Goal: Transaction & Acquisition: Purchase product/service

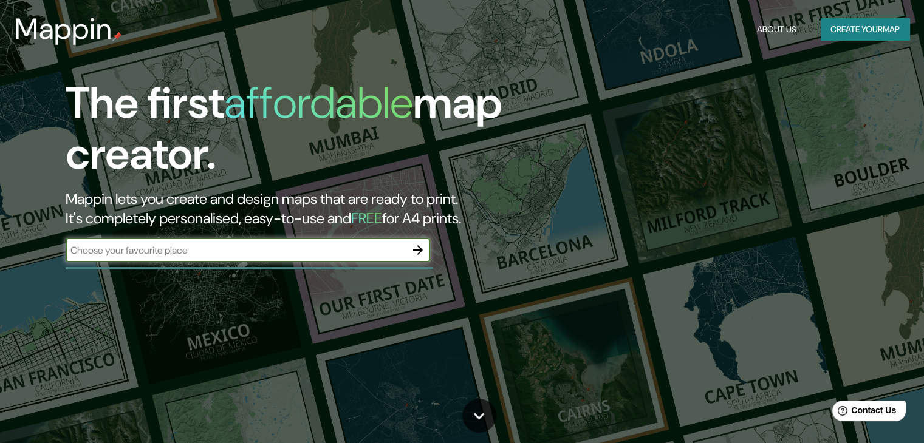
click at [882, 29] on button "Create your map" at bounding box center [865, 29] width 89 height 22
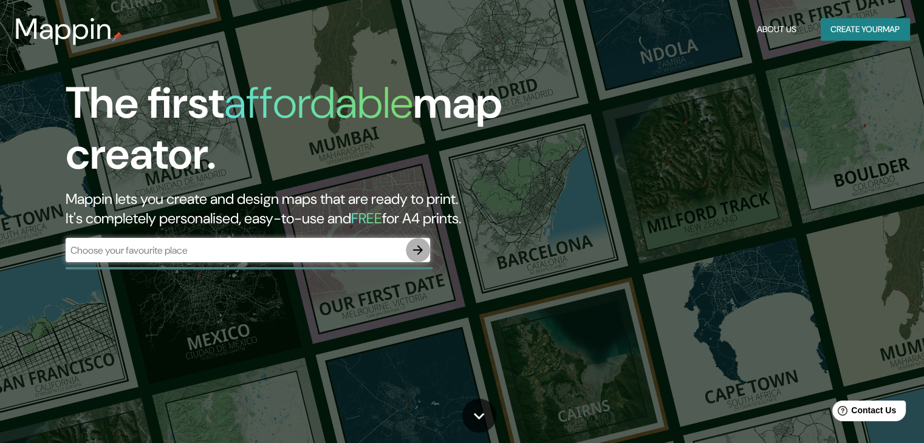
click at [414, 244] on icon "button" at bounding box center [418, 250] width 15 height 15
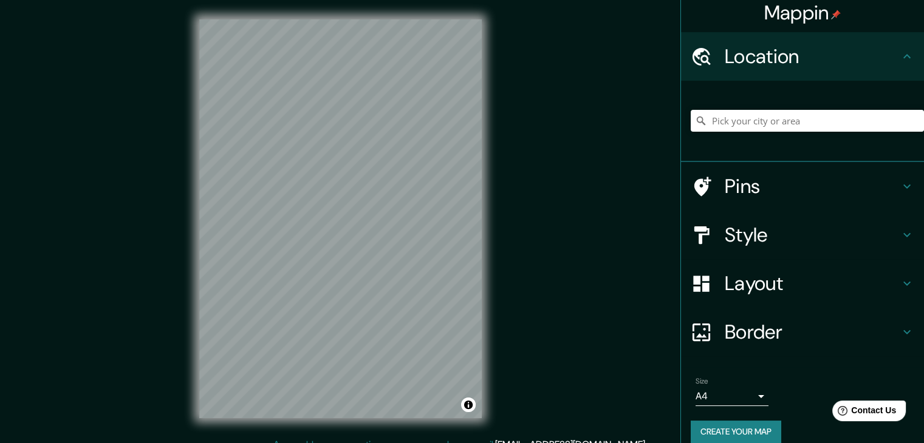
scroll to position [21, 0]
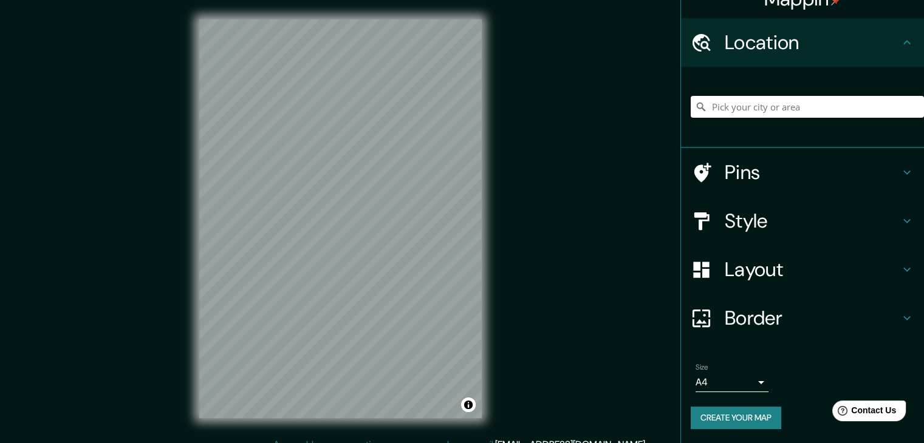
click at [758, 379] on body "Mappin Location Pins Style Layout Border Choose a border. Hint : you can make l…" at bounding box center [462, 221] width 924 height 443
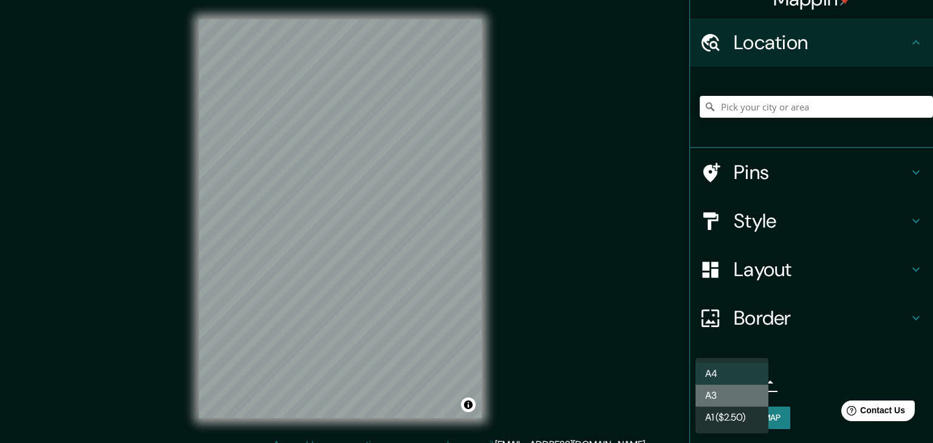
click at [744, 403] on li "A3" at bounding box center [731, 396] width 73 height 22
type input "a4"
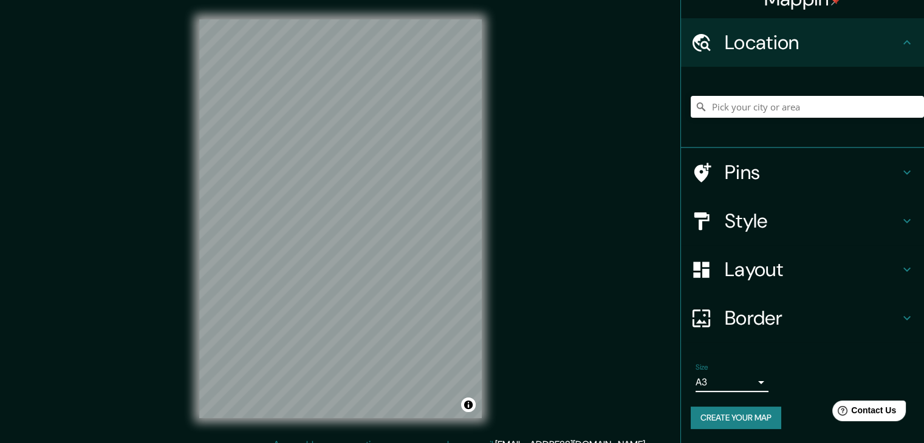
click at [741, 94] on div at bounding box center [807, 107] width 233 height 61
click at [739, 113] on input "Pick your city or area" at bounding box center [807, 107] width 233 height 22
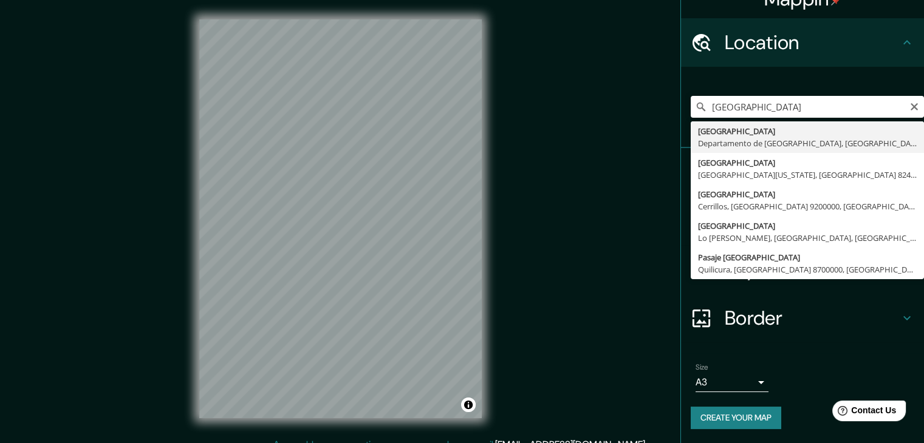
type input "Arequipa, Departamento de Arequipa, Perú"
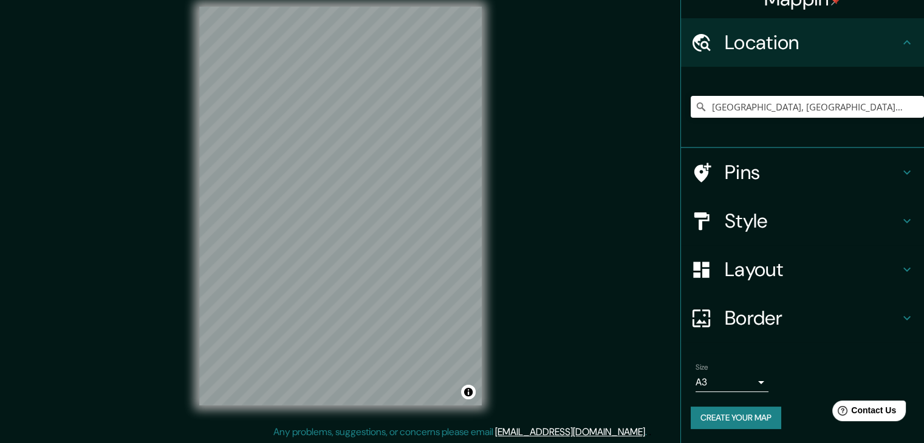
scroll to position [14, 0]
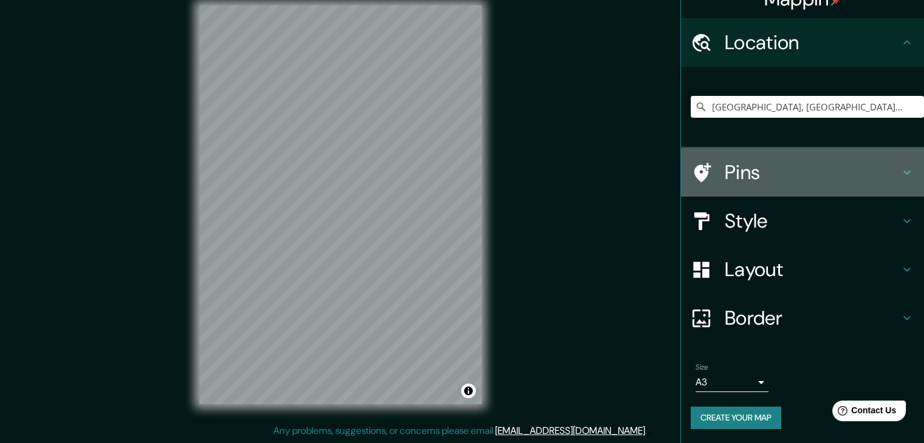
click at [787, 176] on h4 "Pins" at bounding box center [812, 172] width 175 height 24
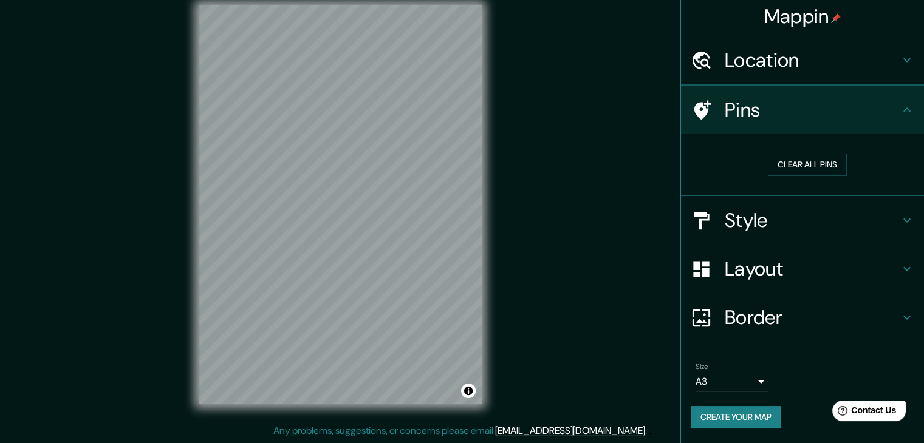
scroll to position [2, 0]
click at [811, 113] on h4 "Pins" at bounding box center [812, 110] width 175 height 24
click at [900, 115] on icon at bounding box center [907, 110] width 15 height 15
click at [746, 410] on button "Create your map" at bounding box center [736, 419] width 90 height 22
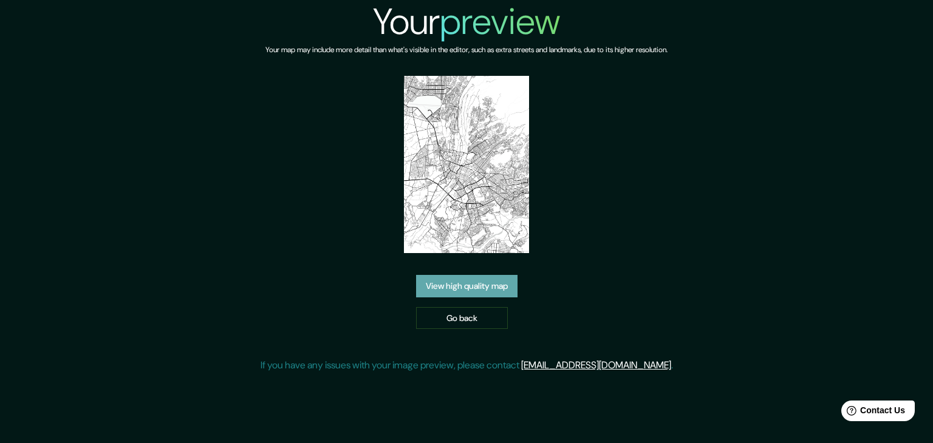
click at [465, 295] on link "View high quality map" at bounding box center [466, 286] width 101 height 22
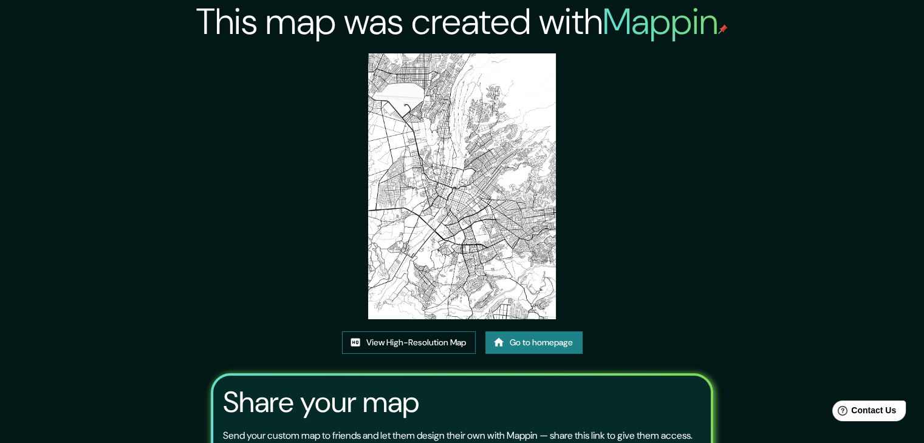
click at [451, 343] on link "View High-Resolution Map" at bounding box center [409, 343] width 134 height 22
drag, startPoint x: 440, startPoint y: 225, endPoint x: 295, endPoint y: 177, distance: 152.9
click at [312, 200] on div "This map was created with Mappin View High-Resolution Map Go to homepage Share …" at bounding box center [461, 277] width 531 height 555
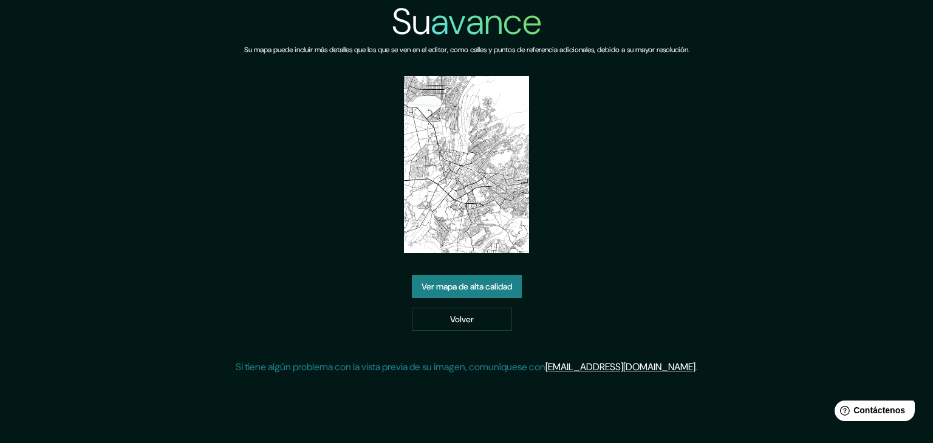
click at [666, 219] on div "Su avance Su mapa puede incluir más detalles que los que se ven en el editor, c…" at bounding box center [467, 192] width 462 height 384
click at [491, 273] on div "Su avance Su mapa puede incluir más detalles que los que se ven en el editor, c…" at bounding box center [467, 192] width 462 height 384
click at [492, 286] on font "Ver mapa de alta calidad" at bounding box center [467, 286] width 90 height 11
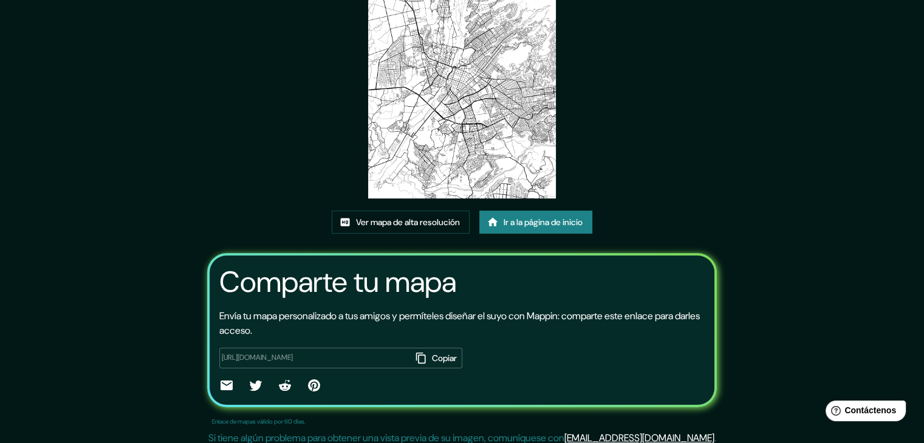
scroll to position [128, 0]
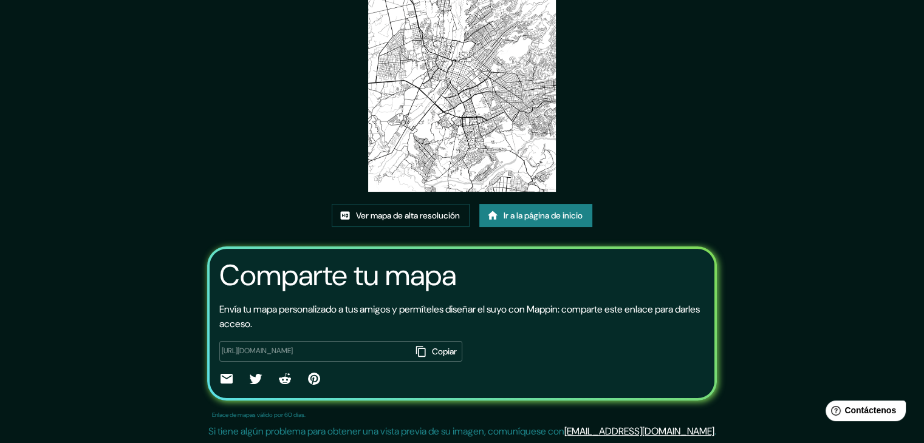
click at [412, 350] on button "Copiar" at bounding box center [437, 351] width 50 height 21
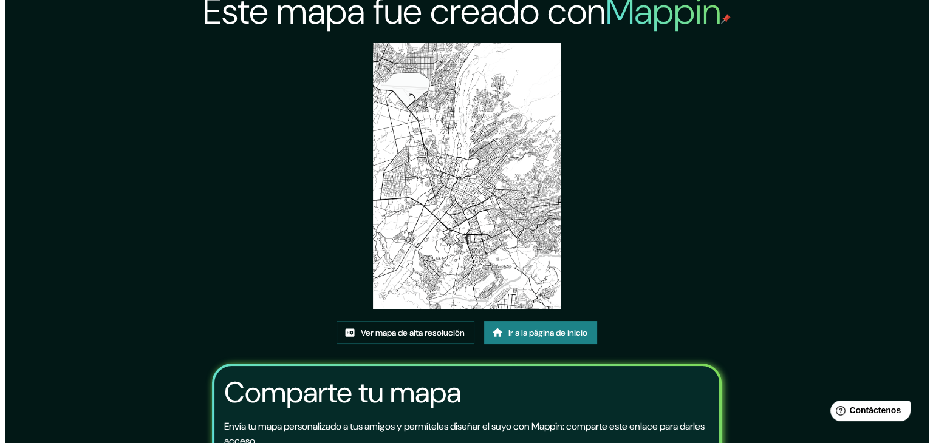
scroll to position [0, 0]
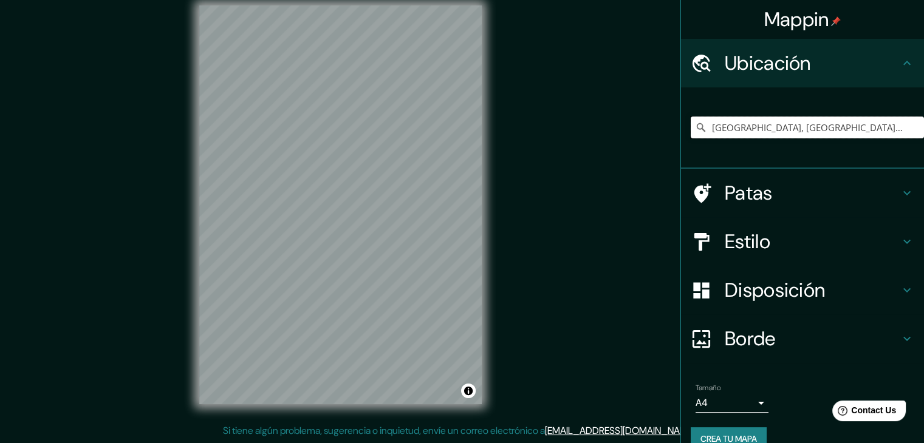
click at [782, 126] on input "Arequipa, Departamento de Arequipa, Perú" at bounding box center [807, 128] width 233 height 22
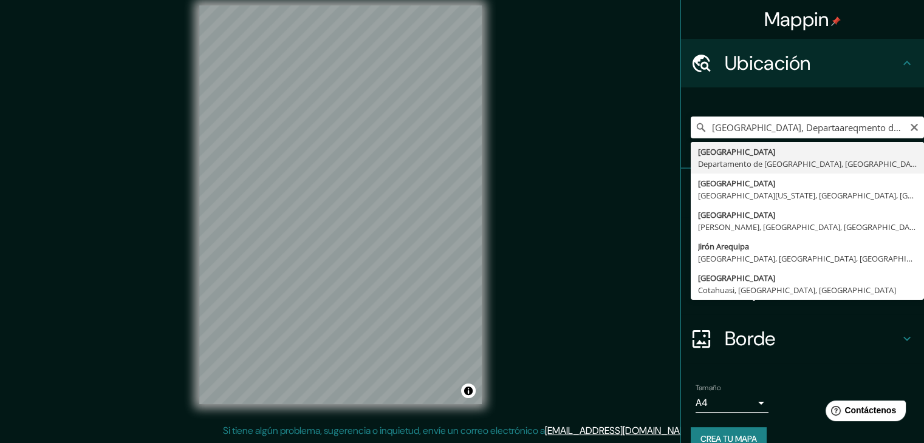
type input "Arequipa, Departamento de Arequipa, Perú"
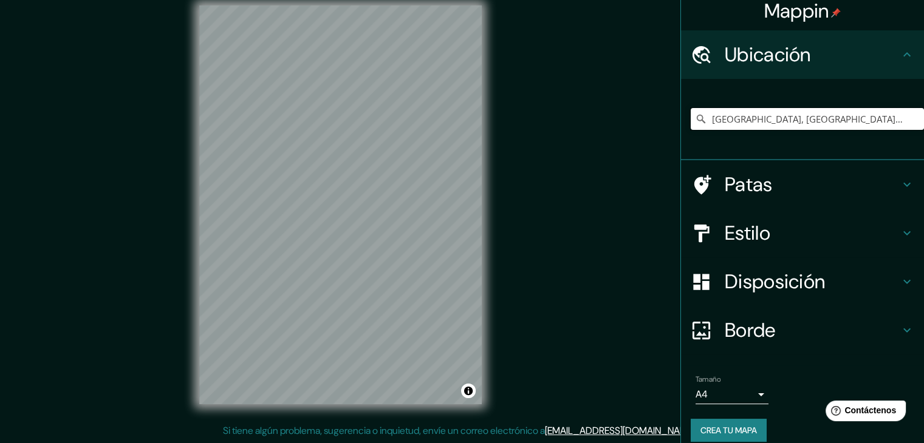
scroll to position [21, 0]
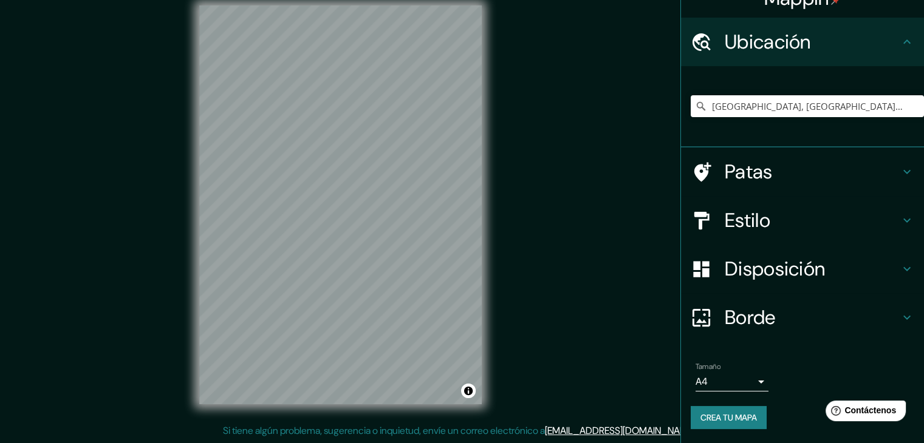
click at [733, 413] on font "Crea tu mapa" at bounding box center [728, 417] width 56 height 11
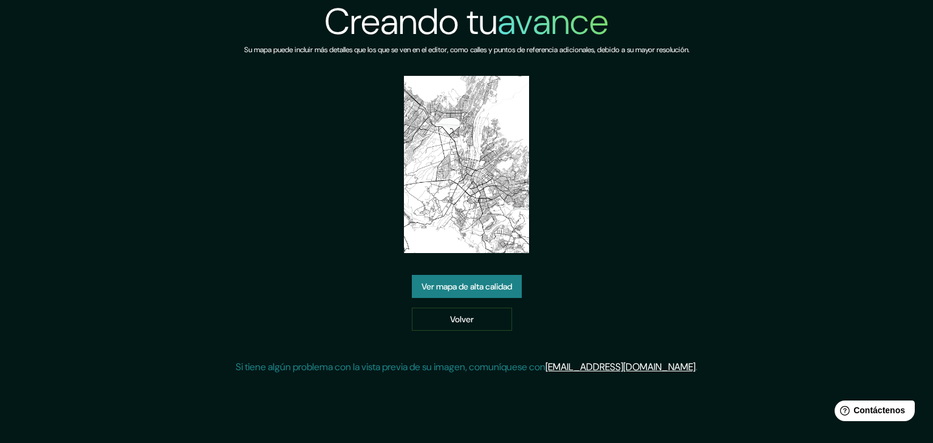
click at [483, 222] on img at bounding box center [467, 164] width 126 height 177
click at [482, 287] on font "Ver mapa de alta calidad" at bounding box center [467, 286] width 90 height 11
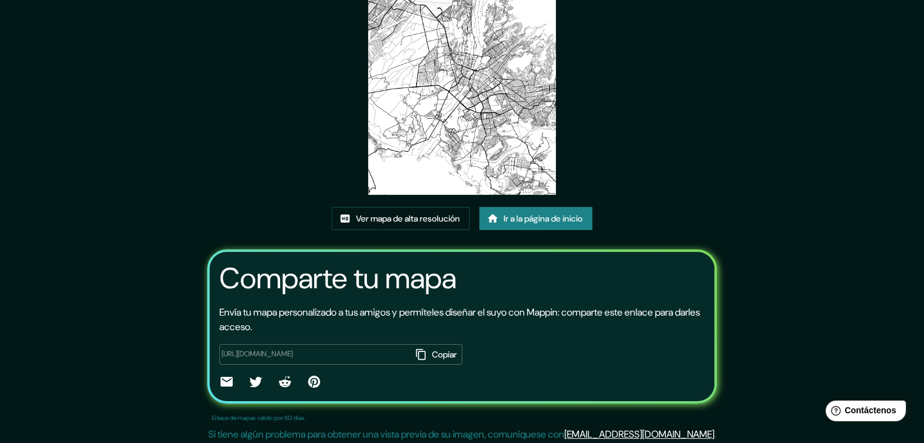
scroll to position [128, 0]
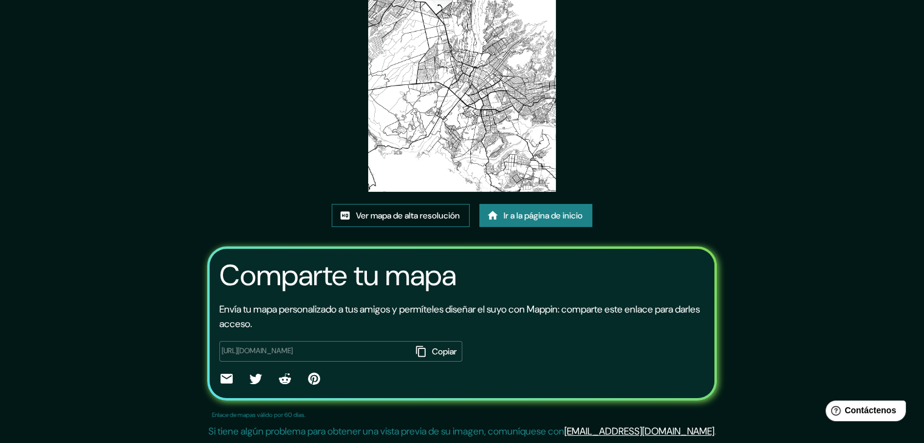
click at [452, 224] on link "Ver mapa de alta resolución" at bounding box center [401, 215] width 138 height 23
